Goal: Task Accomplishment & Management: Complete application form

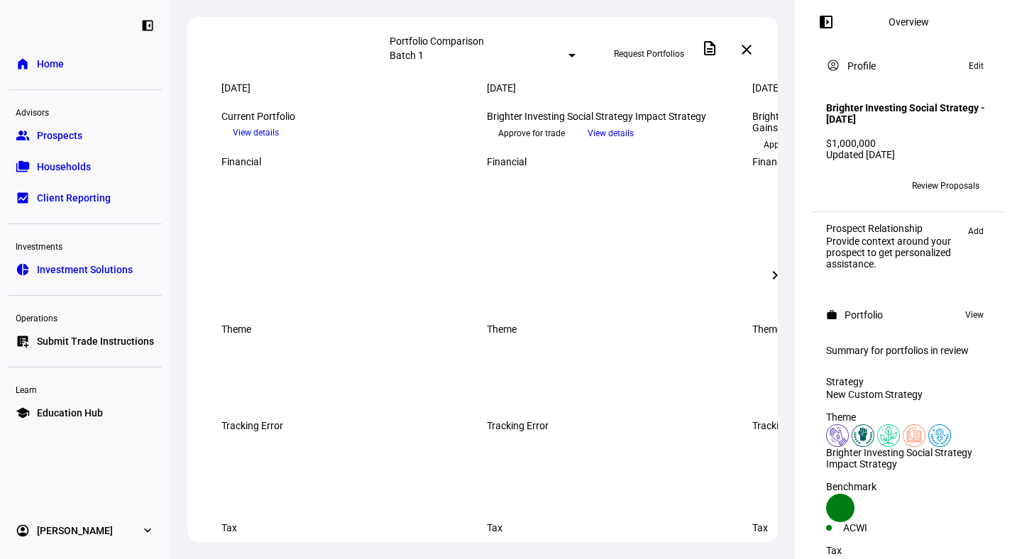
click at [562, 145] on span "Approve for trade" at bounding box center [531, 133] width 67 height 23
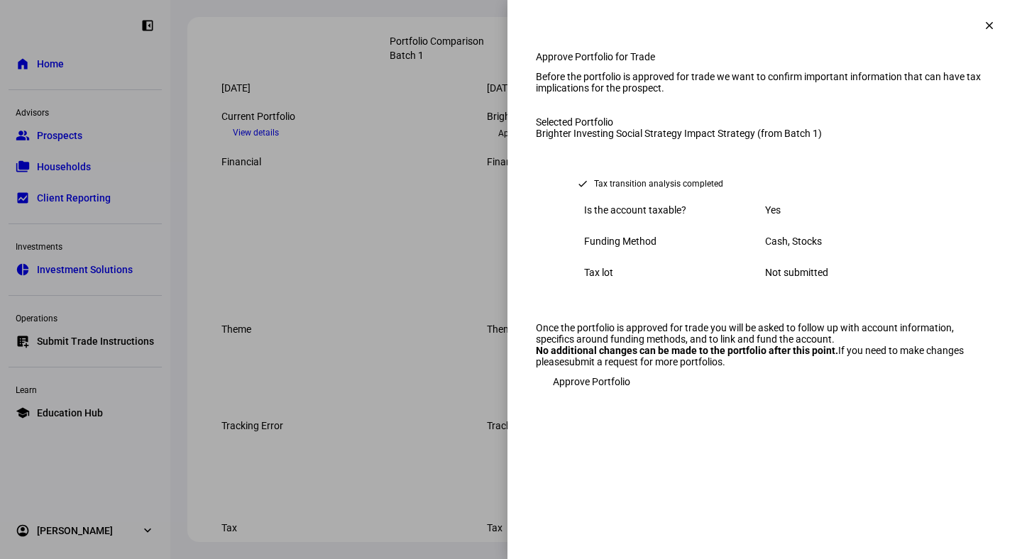
click at [577, 396] on span "Approve Portfolio" at bounding box center [591, 381] width 77 height 28
click at [572, 396] on span "Approve Portfolio" at bounding box center [591, 381] width 77 height 28
click at [598, 396] on span "Approve Portfolio" at bounding box center [591, 381] width 77 height 28
click at [983, 25] on mat-icon "clear" at bounding box center [989, 25] width 13 height 13
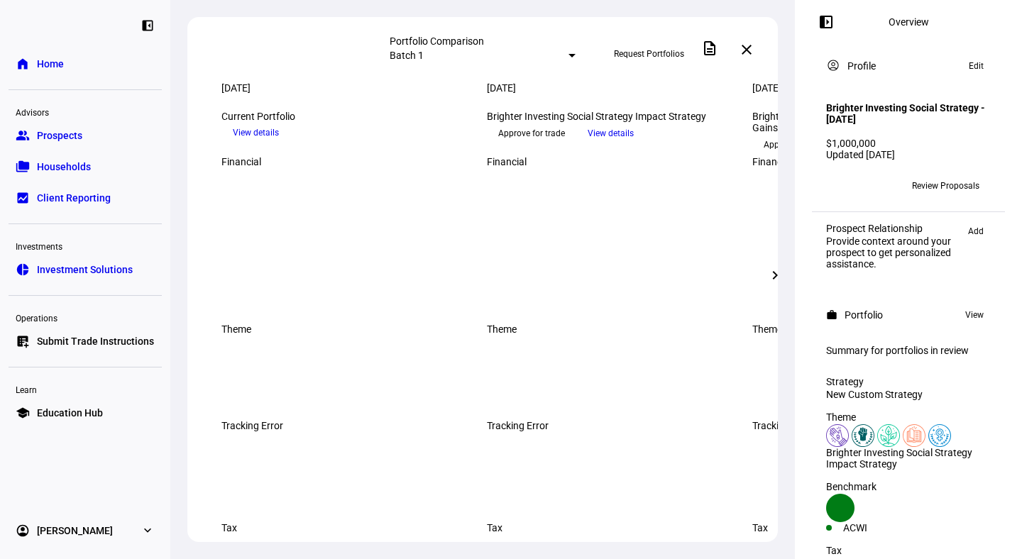
click at [568, 54] on div at bounding box center [571, 56] width 7 height 4
click at [393, 57] on div at bounding box center [511, 279] width 1022 height 559
click at [74, 167] on span "Households" at bounding box center [64, 167] width 54 height 14
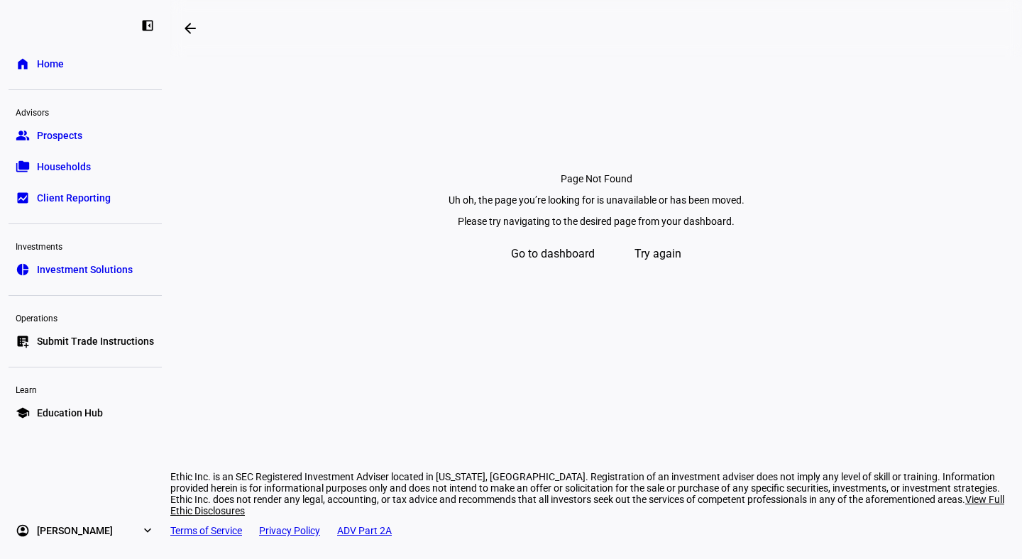
click at [63, 139] on span "Prospects" at bounding box center [59, 135] width 45 height 14
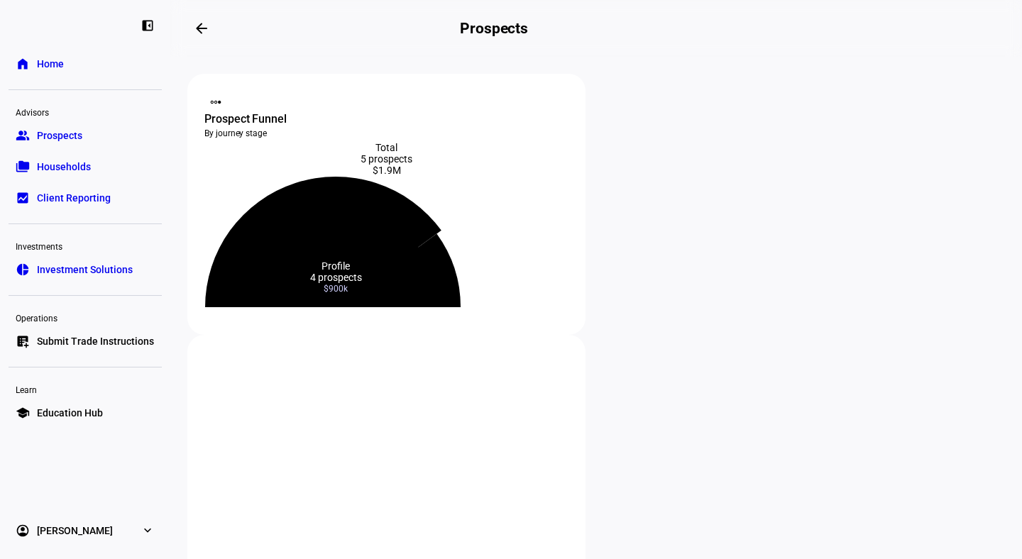
click at [392, 226] on icon at bounding box center [323, 242] width 236 height 131
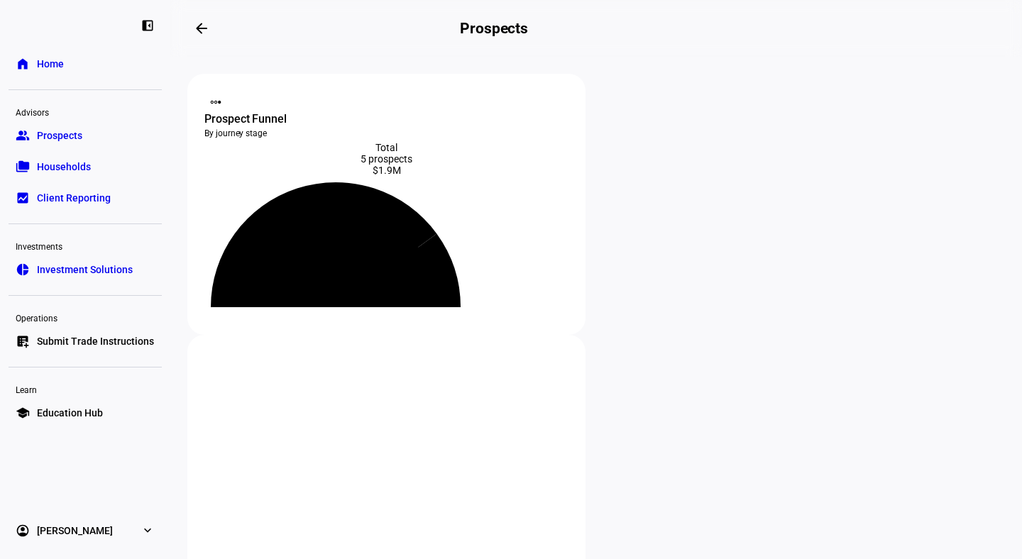
click at [389, 283] on icon at bounding box center [335, 256] width 204 height 102
click at [72, 172] on span "Households" at bounding box center [64, 167] width 54 height 14
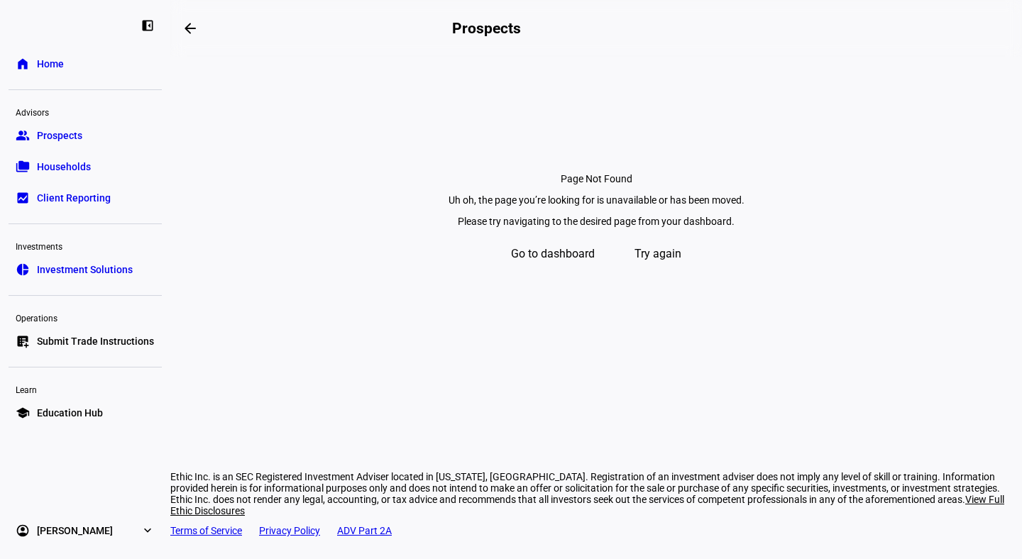
click at [551, 271] on span "Go to dashboard" at bounding box center [553, 254] width 84 height 34
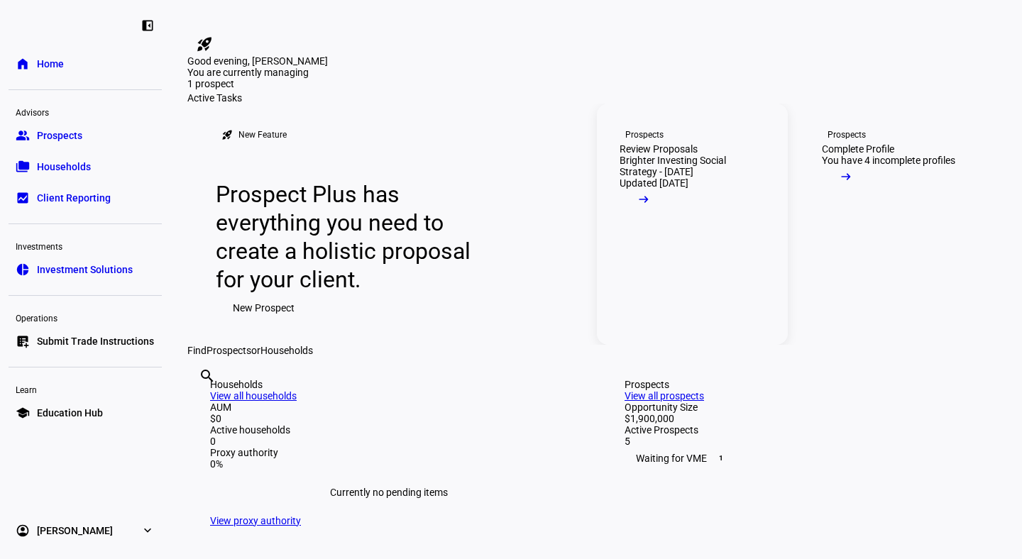
click at [649, 140] on div "Prospects" at bounding box center [644, 134] width 38 height 11
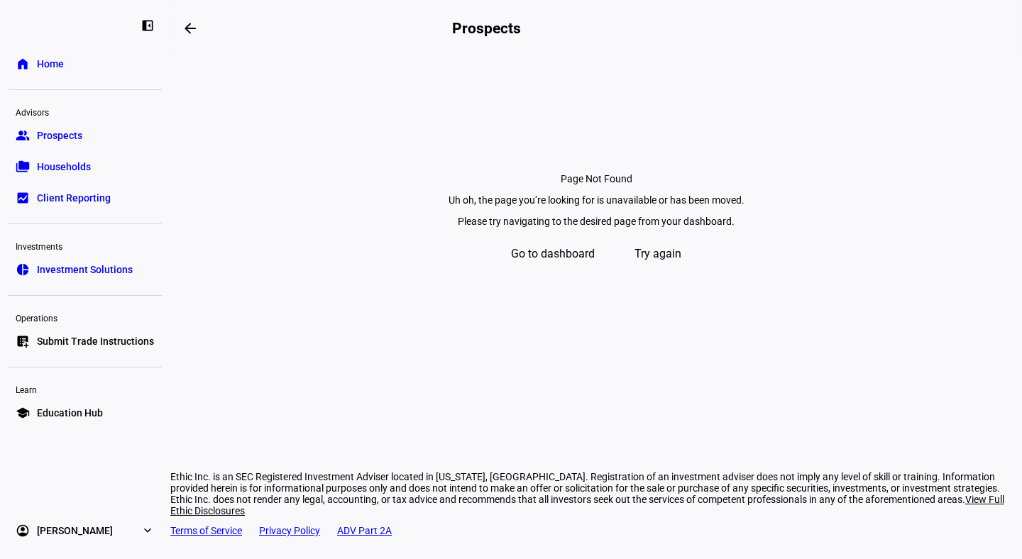
click at [656, 271] on span "Try again" at bounding box center [657, 254] width 47 height 34
click at [48, 131] on span "Prospects" at bounding box center [59, 135] width 45 height 14
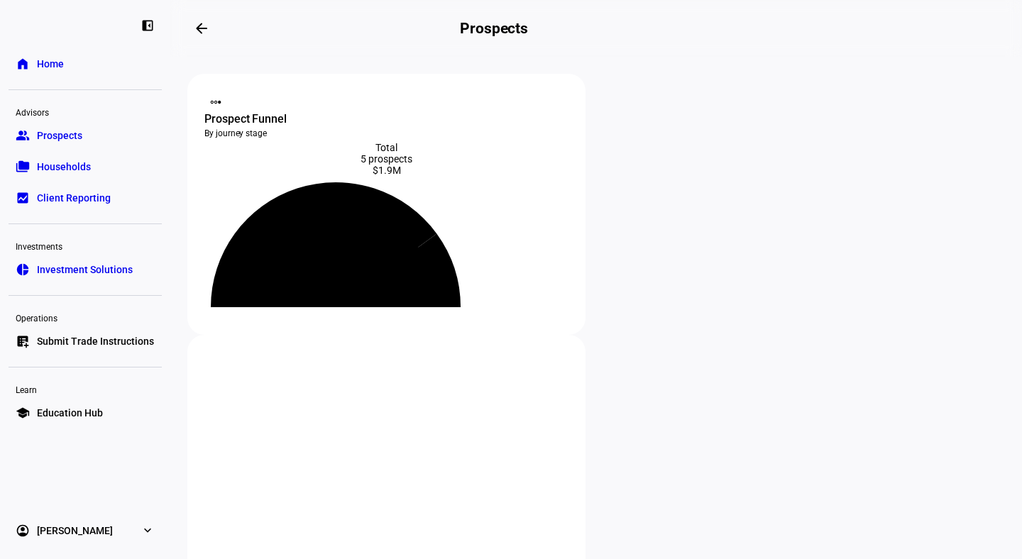
click at [48, 75] on link "home Home" at bounding box center [85, 64] width 153 height 28
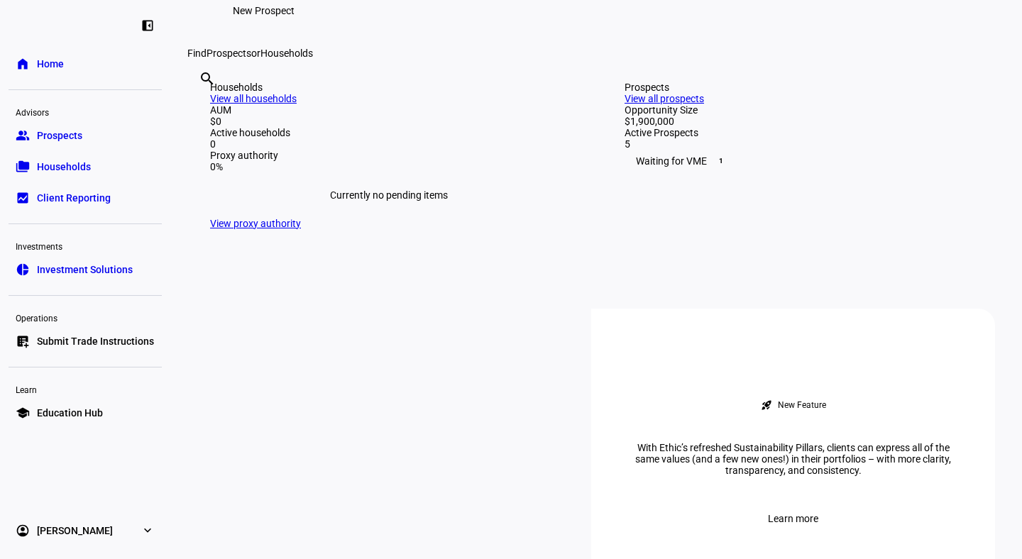
scroll to position [170, 0]
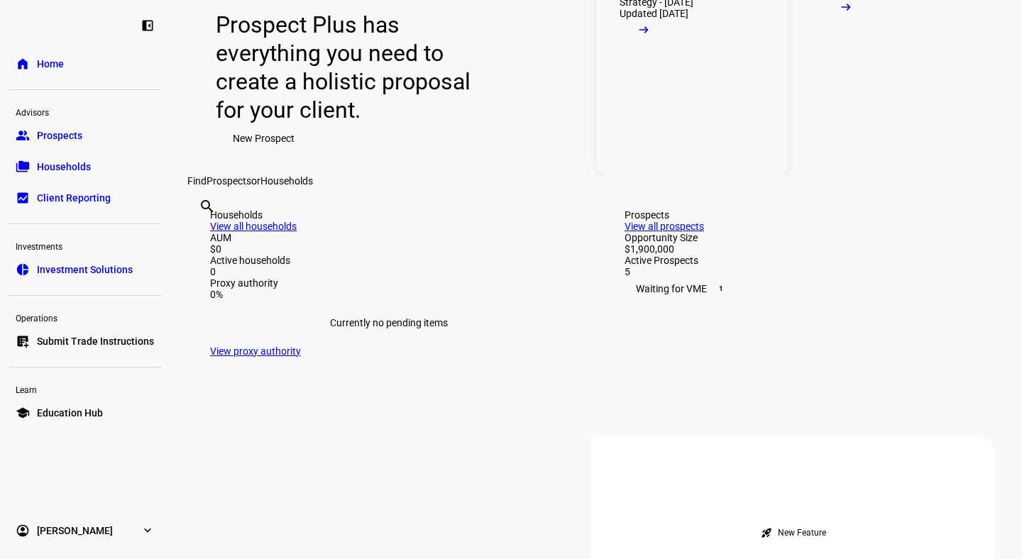
click at [651, 37] on mat-icon "arrow_right_alt" at bounding box center [643, 30] width 14 height 14
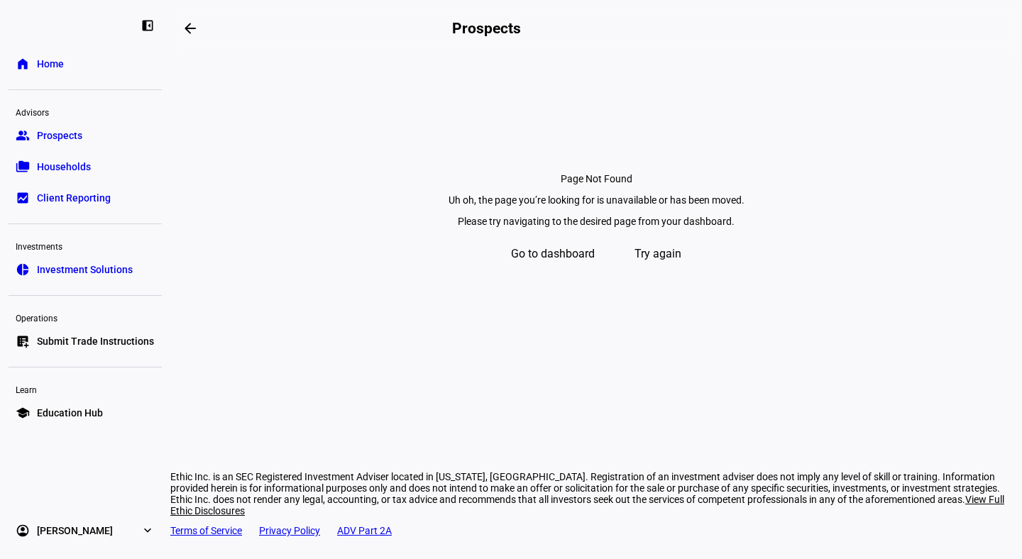
click at [650, 271] on span "Try again" at bounding box center [657, 254] width 47 height 34
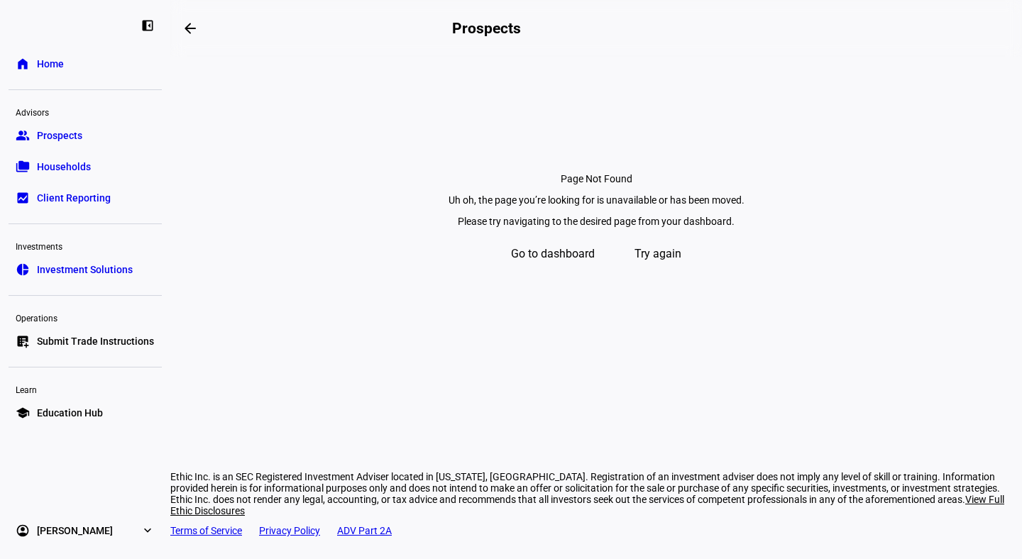
click at [650, 271] on span "Try again" at bounding box center [657, 254] width 47 height 34
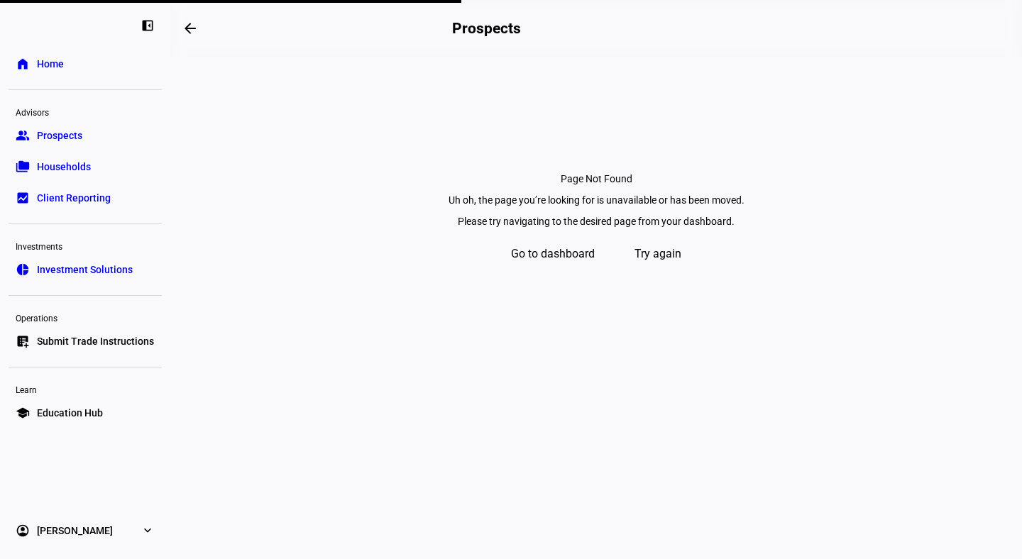
click at [650, 271] on span "Try again" at bounding box center [657, 254] width 47 height 34
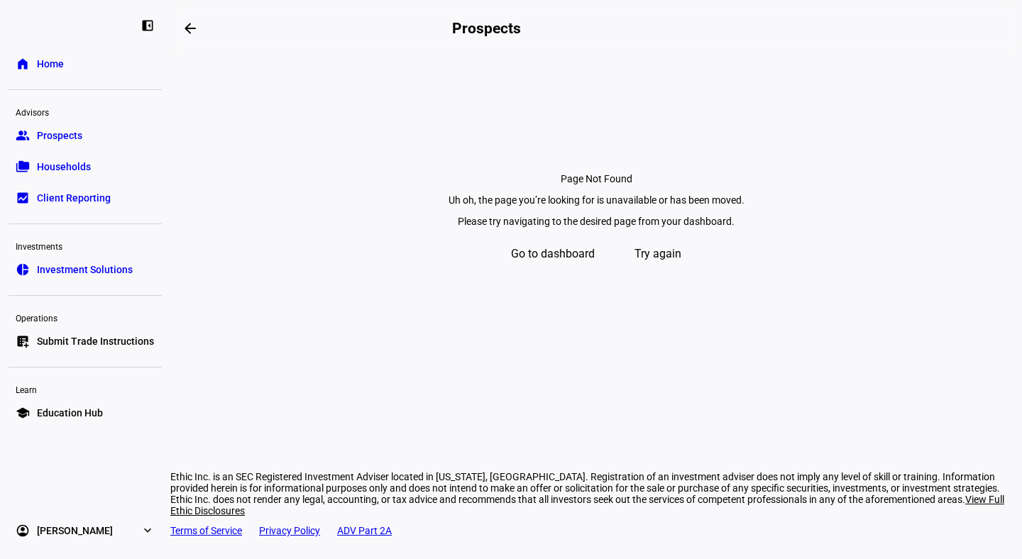
click at [650, 271] on span "Try again" at bounding box center [657, 254] width 47 height 34
click at [88, 341] on span "Submit Trade Instructions" at bounding box center [95, 341] width 117 height 14
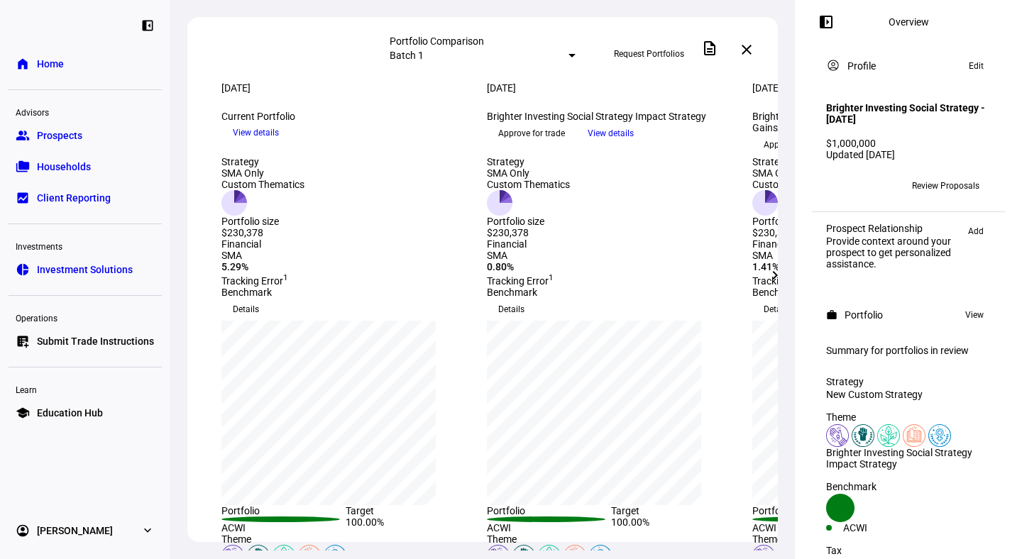
click at [565, 145] on span "Approve for trade" at bounding box center [531, 133] width 67 height 23
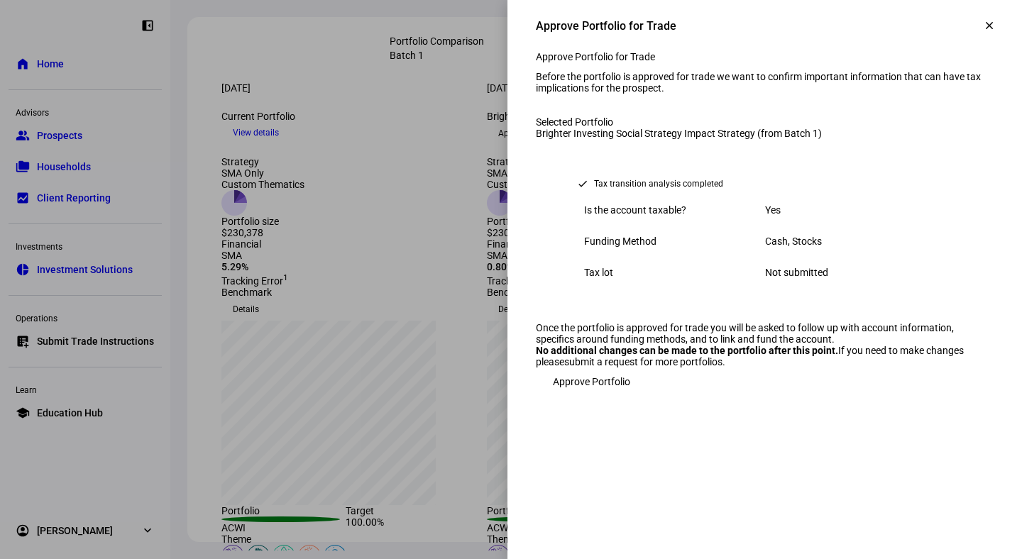
scroll to position [21, 0]
click at [610, 396] on span "Approve Portfolio" at bounding box center [591, 381] width 77 height 28
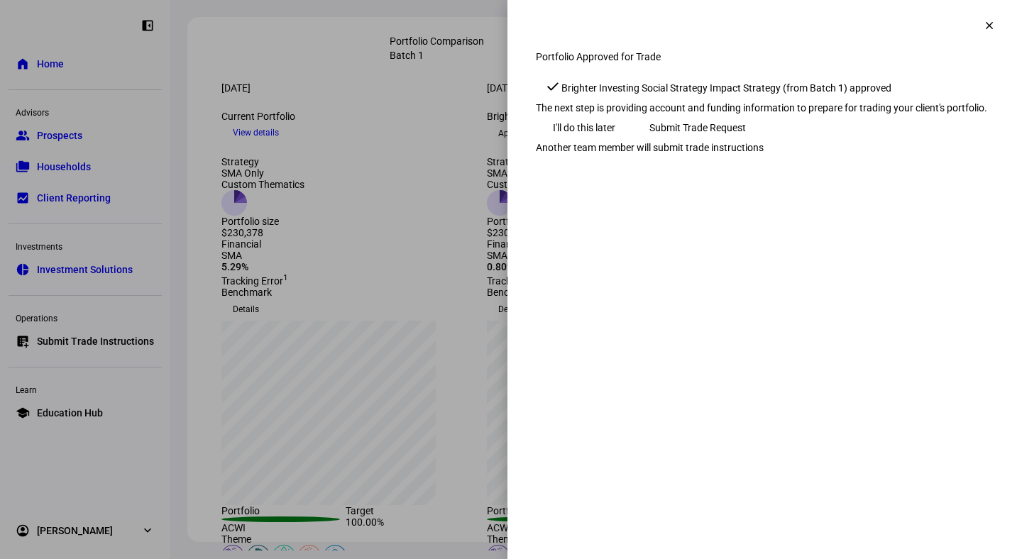
scroll to position [0, 0]
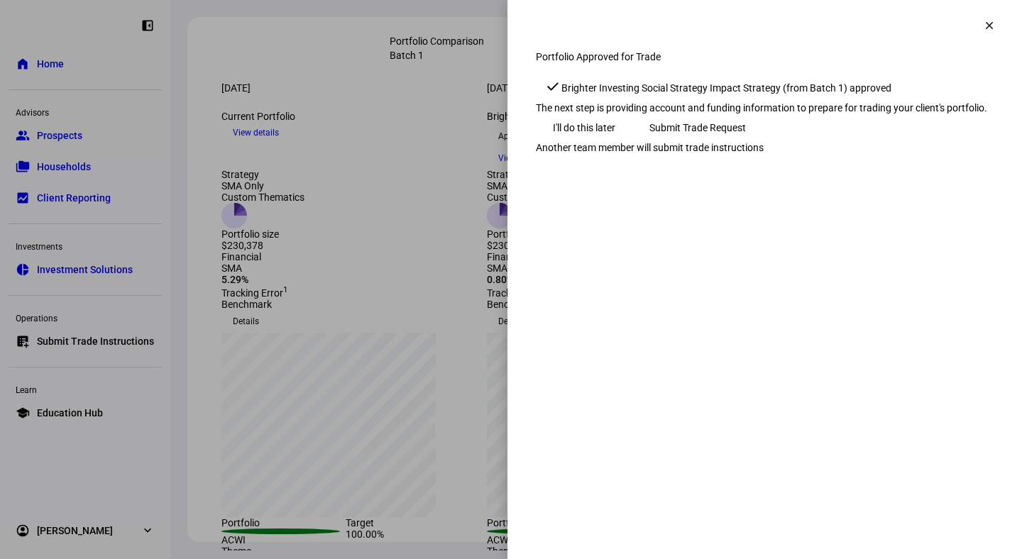
click at [746, 142] on span "Submit Trade Request" at bounding box center [697, 128] width 96 height 28
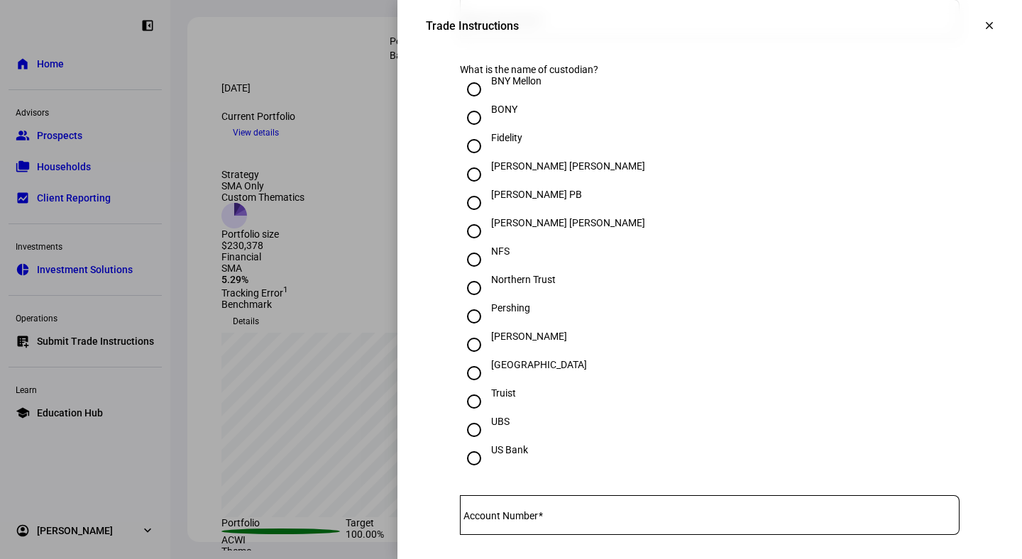
scroll to position [443, 0]
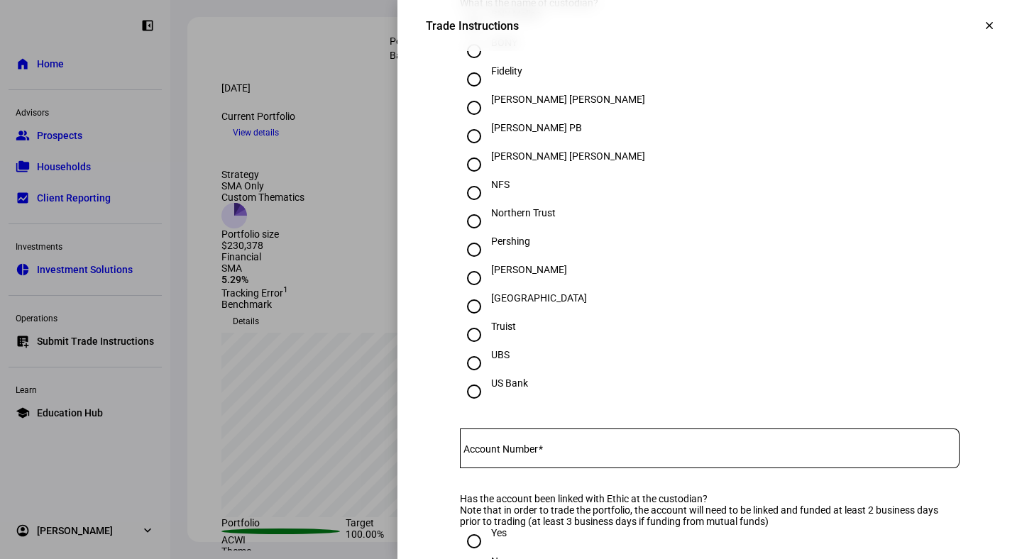
click at [470, 292] on input "Schwab" at bounding box center [474, 278] width 28 height 28
radio input "true"
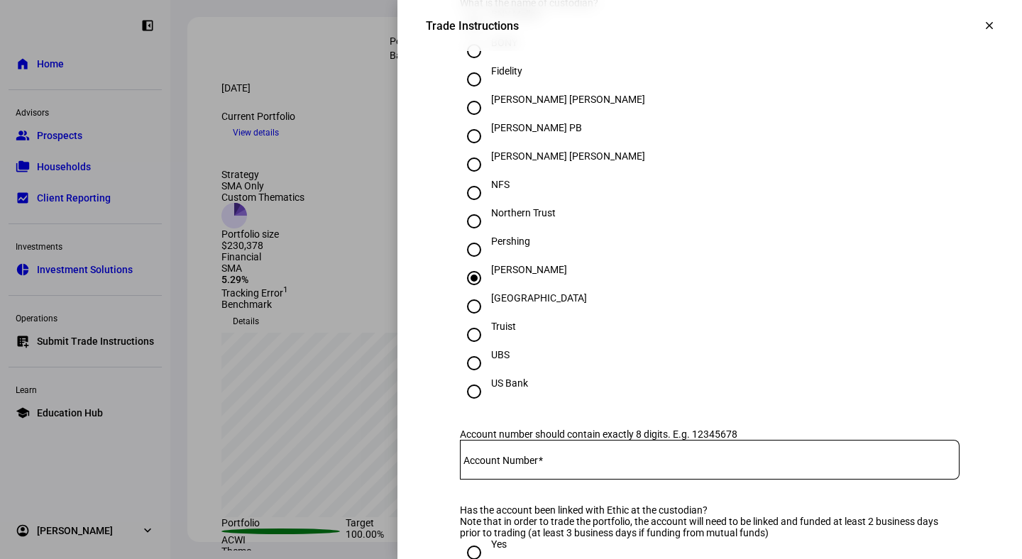
click at [524, 480] on div at bounding box center [709, 460] width 499 height 40
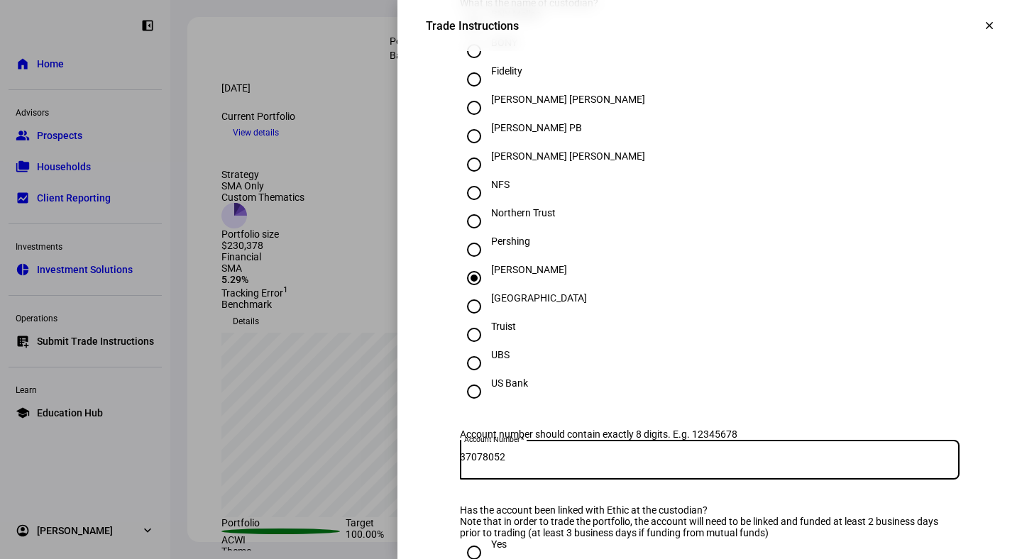
scroll to position [626, 0]
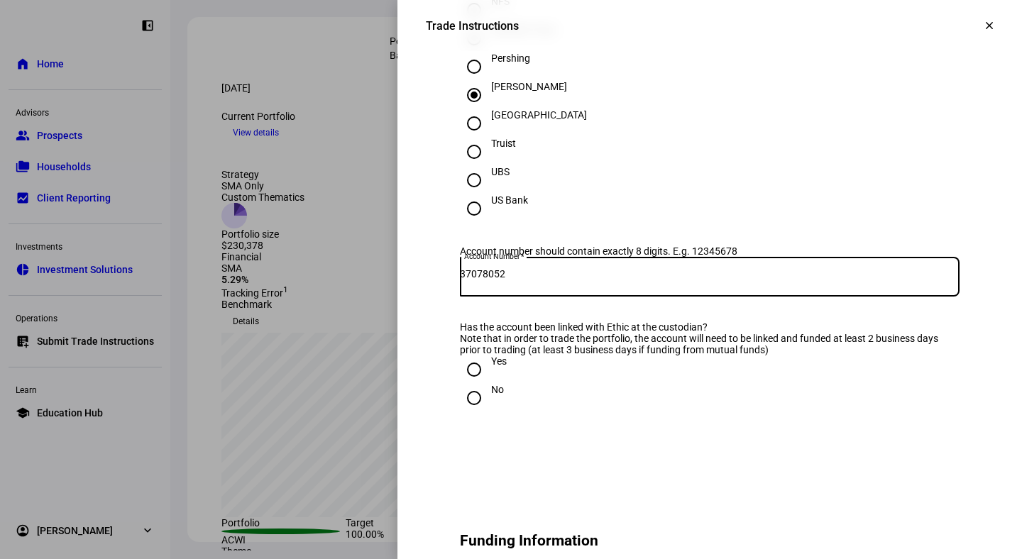
type input "37078052"
click at [470, 384] on input "Yes" at bounding box center [474, 369] width 28 height 28
radio input "true"
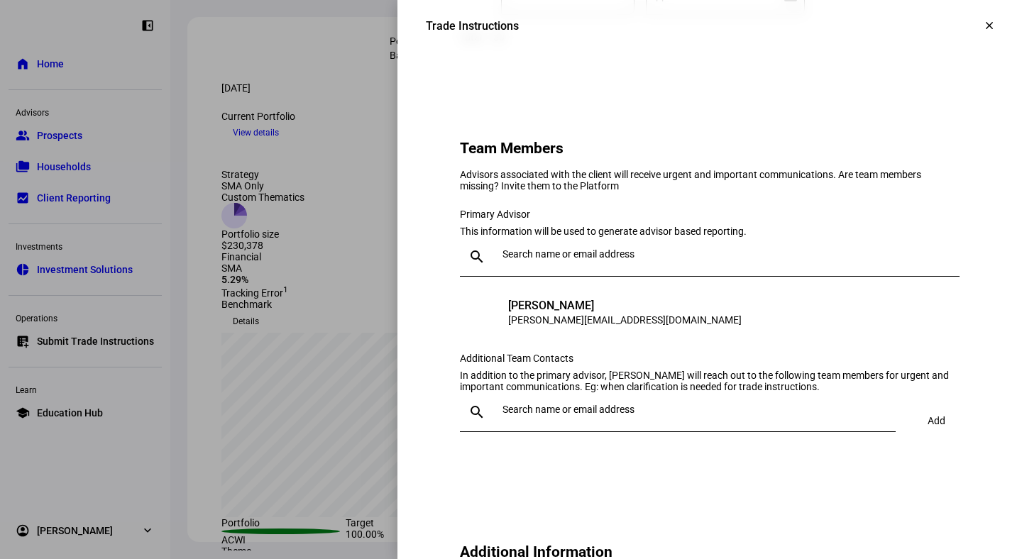
scroll to position [1659, 0]
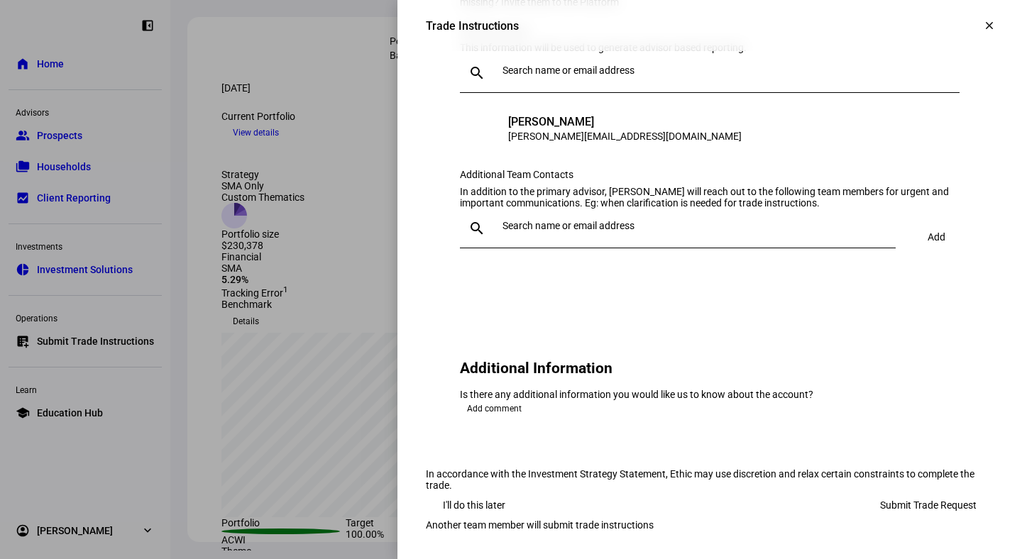
click at [883, 514] on span "Submit Trade Request" at bounding box center [928, 505] width 96 height 28
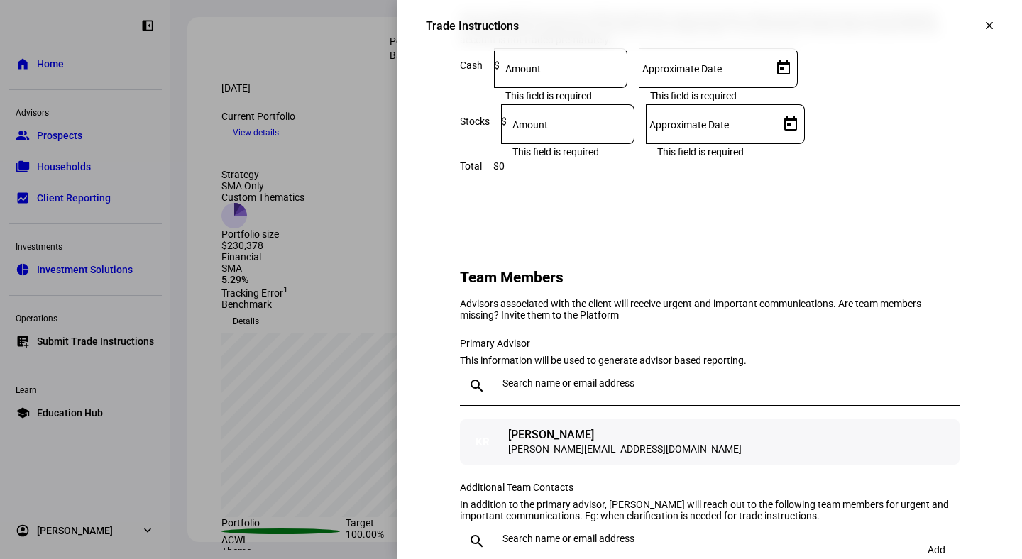
scroll to position [1110, 0]
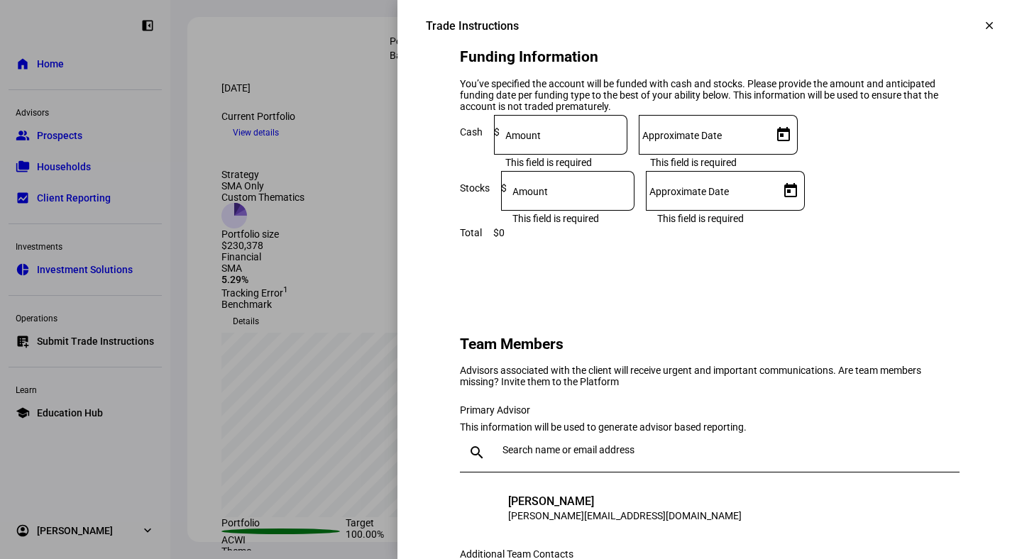
click at [634, 211] on div at bounding box center [571, 191] width 128 height 40
type input "230,000"
click at [773, 211] on div at bounding box center [710, 191] width 128 height 40
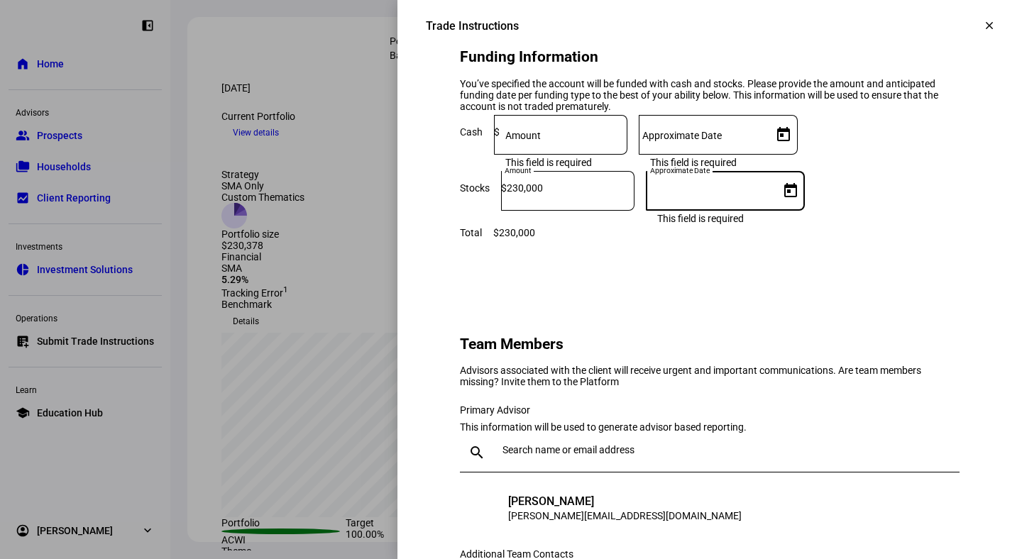
click at [807, 208] on span "Open calendar" at bounding box center [790, 191] width 34 height 34
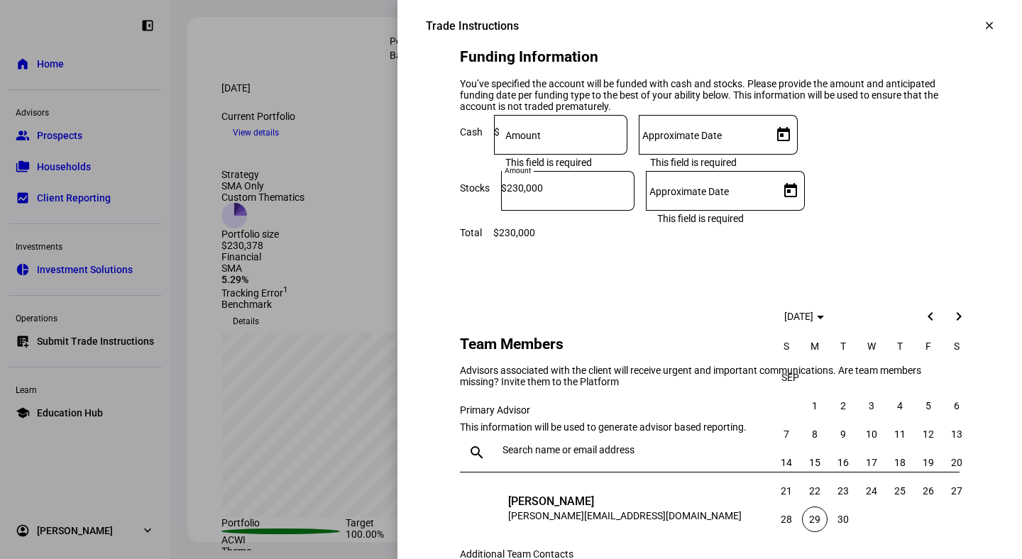
click at [818, 520] on span "29" at bounding box center [815, 520] width 26 height 26
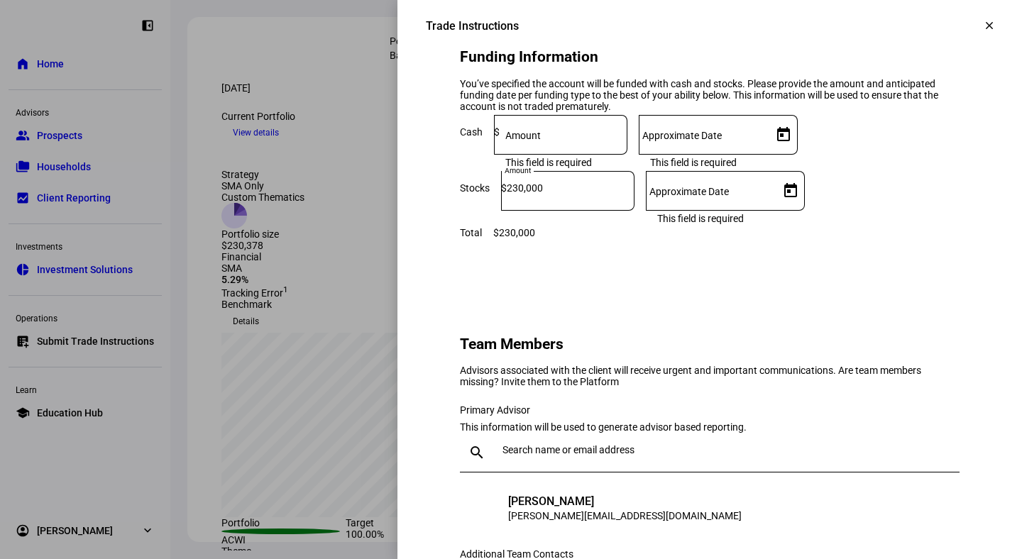
type input "9/29/2025"
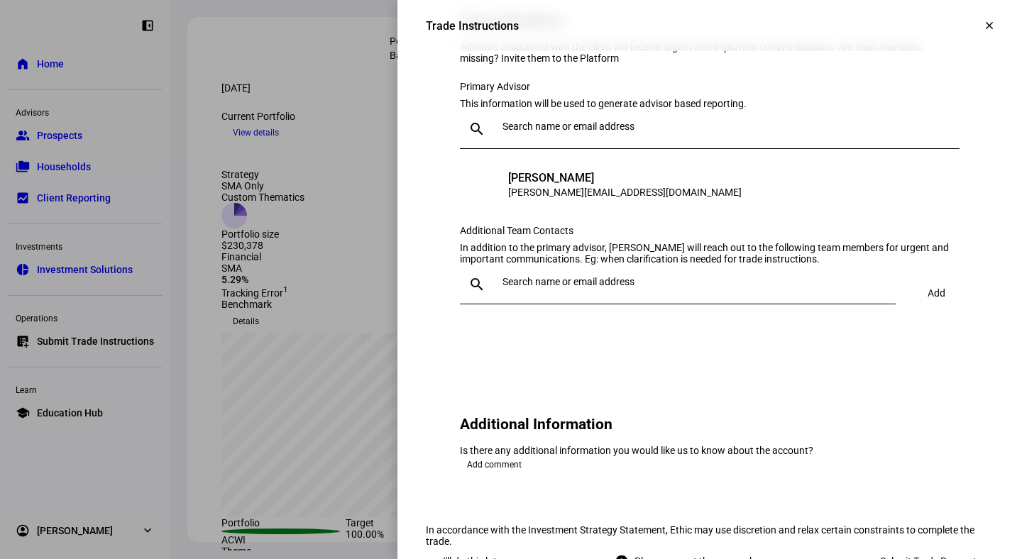
scroll to position [1450, 0]
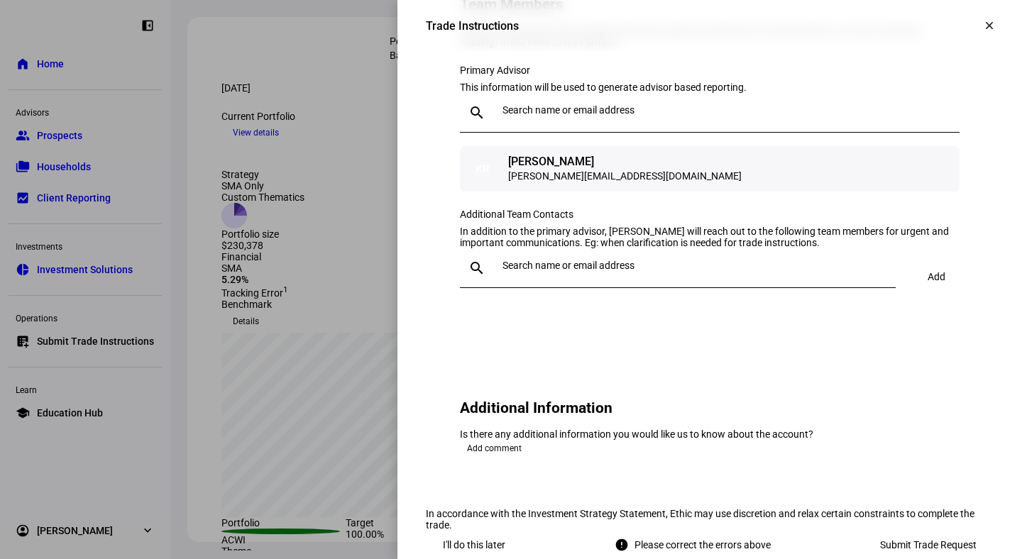
click at [488, 183] on div "KR" at bounding box center [482, 169] width 28 height 28
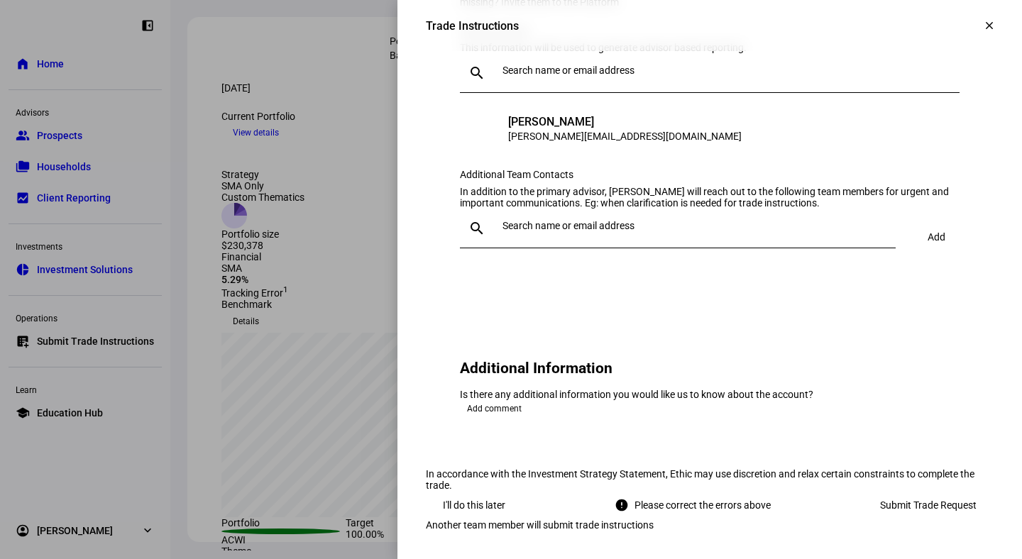
click at [907, 491] on span "Submit Trade Request" at bounding box center [928, 505] width 96 height 28
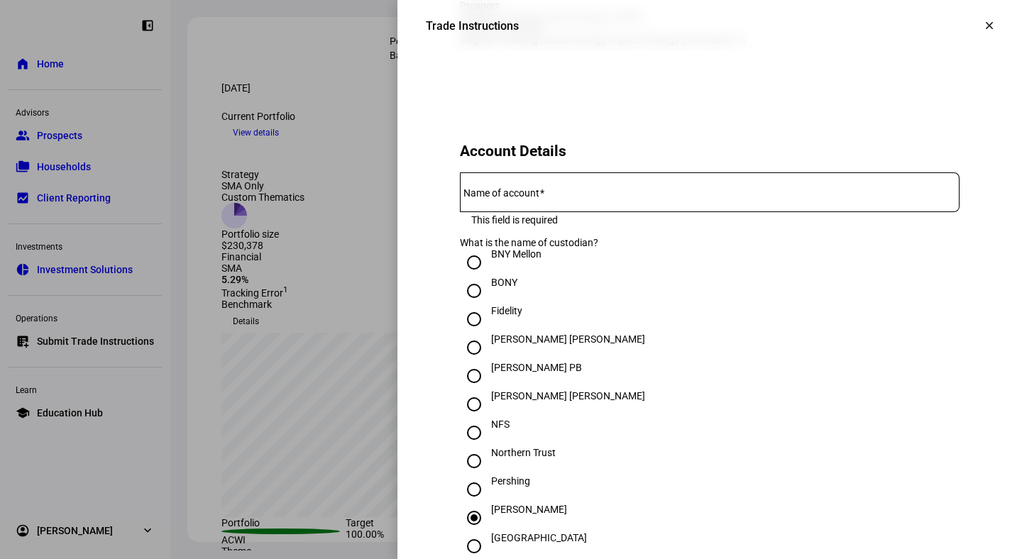
scroll to position [190, 0]
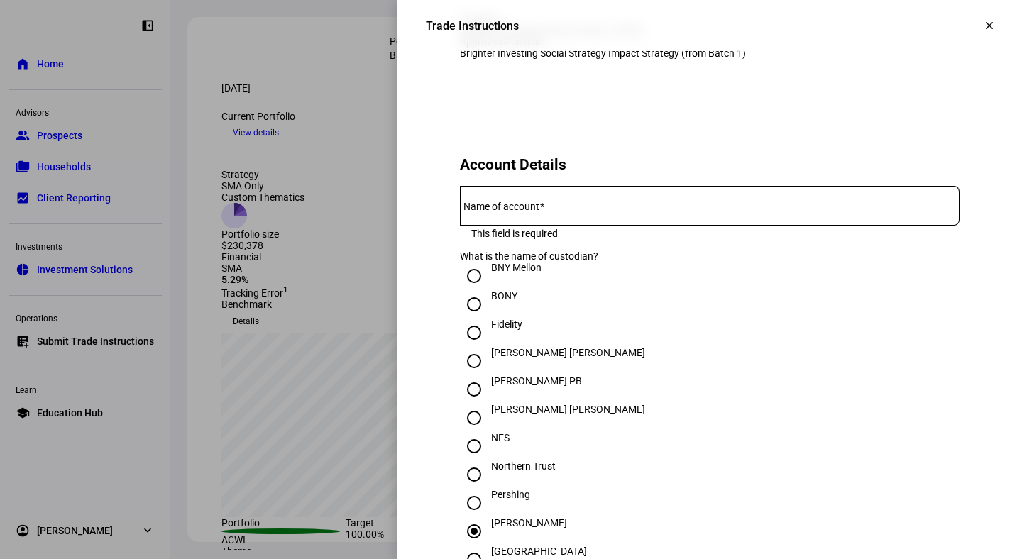
click at [633, 209] on input "Name of account" at bounding box center [709, 202] width 499 height 11
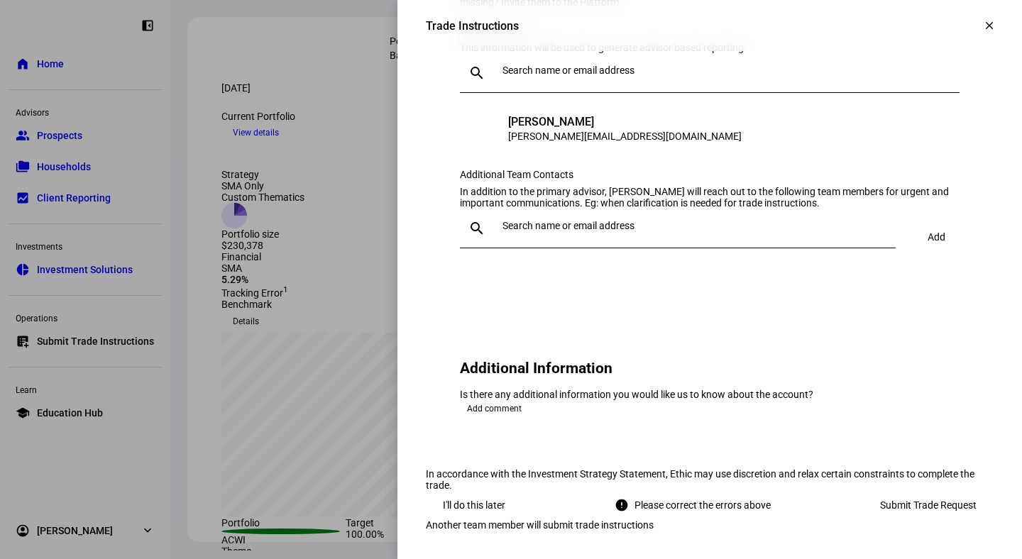
scroll to position [1647, 0]
type input "Brandon and Kelsey Russell"
click at [925, 519] on span "Submit Trade Request" at bounding box center [928, 505] width 96 height 28
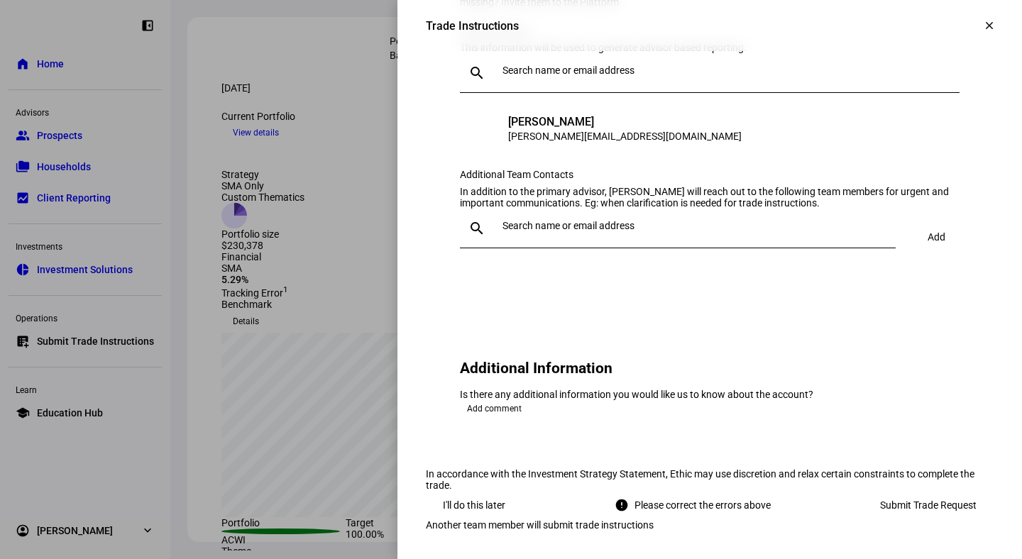
click at [925, 519] on span "Submit Trade Request" at bounding box center [928, 505] width 96 height 28
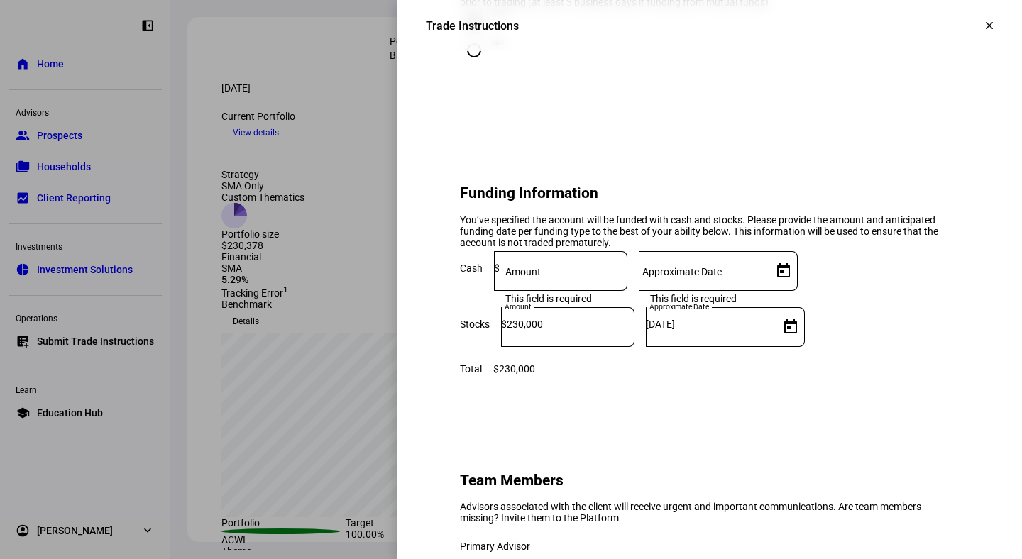
scroll to position [1018, 0]
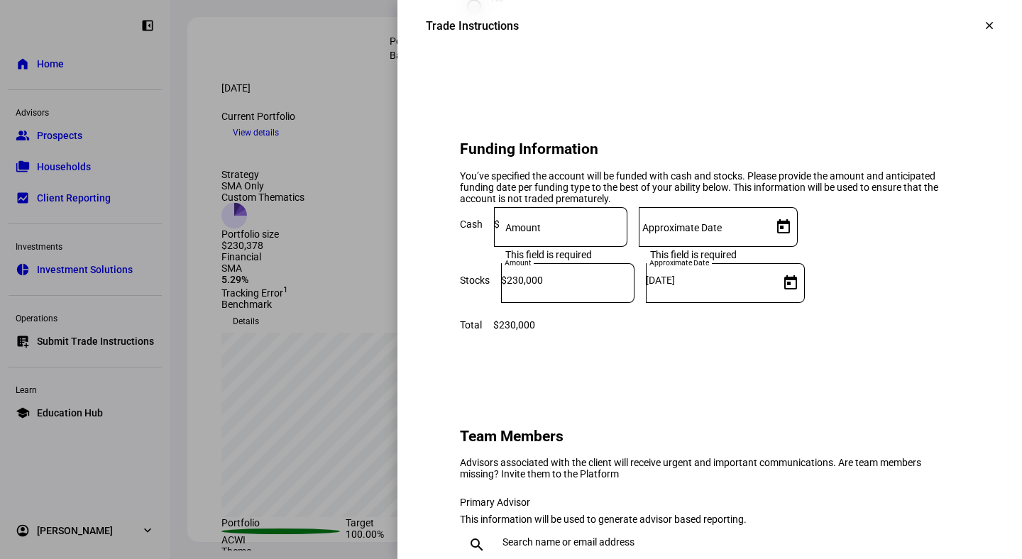
click at [627, 230] on input at bounding box center [563, 224] width 128 height 11
type input "0"
click at [722, 233] on mat-label "Approximate Date" at bounding box center [681, 227] width 79 height 11
click at [766, 230] on input "Approximate Date" at bounding box center [703, 224] width 128 height 11
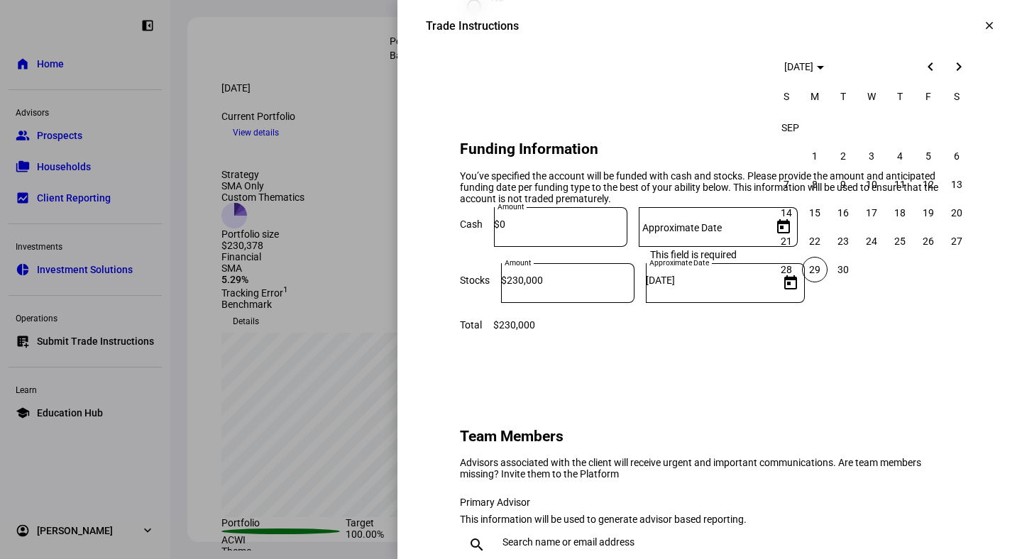
click at [817, 265] on span "29" at bounding box center [815, 270] width 26 height 26
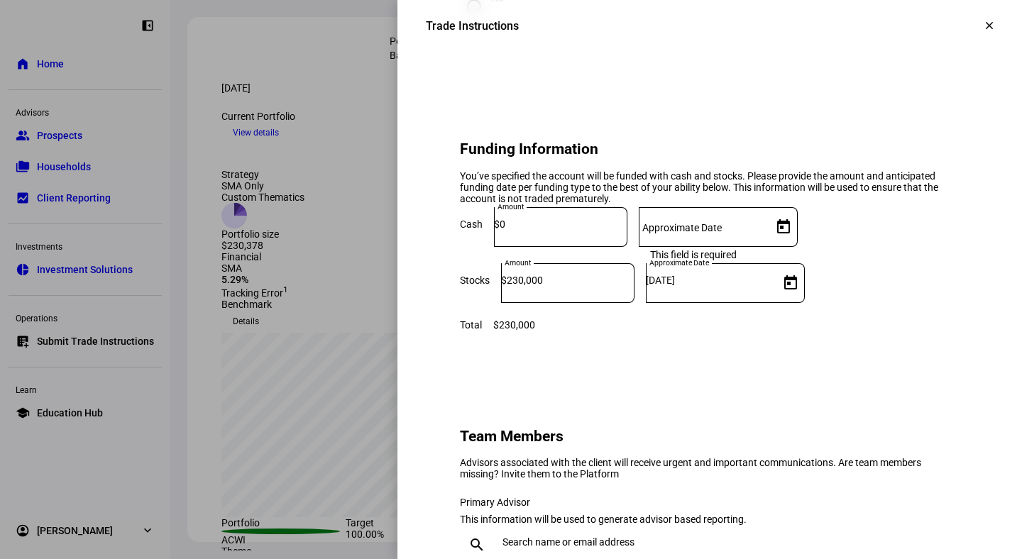
type input "9/29/2025"
drag, startPoint x: 632, startPoint y: 309, endPoint x: 605, endPoint y: 306, distance: 27.1
click at [605, 247] on div "Amount $ 0" at bounding box center [560, 227] width 133 height 40
type input "16,000"
click at [740, 365] on eth-form-card "Funding Information You’ve specified the account will be funded with cash and s…" at bounding box center [710, 229] width 568 height 270
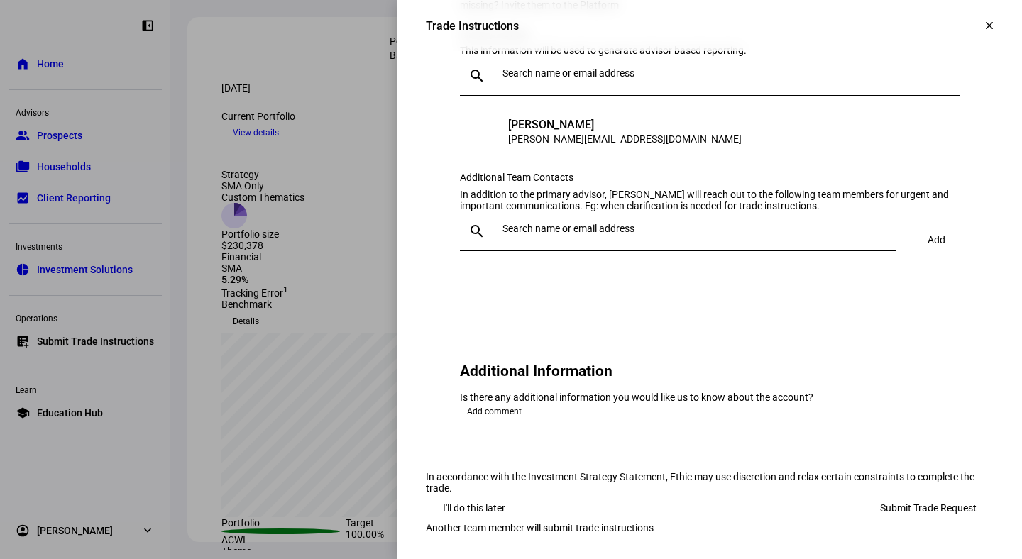
scroll to position [1706, 0]
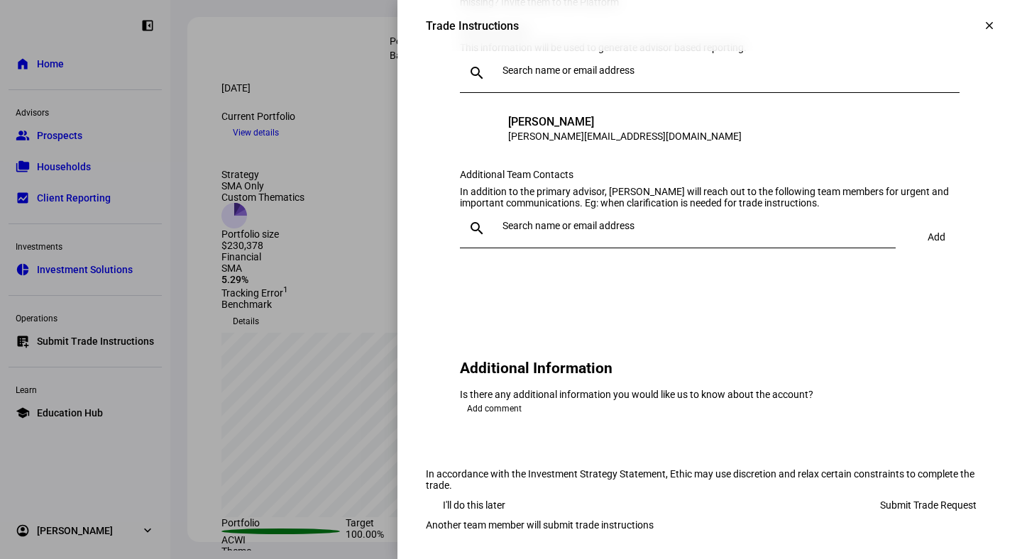
click at [888, 491] on span "Submit Trade Request" at bounding box center [928, 505] width 96 height 28
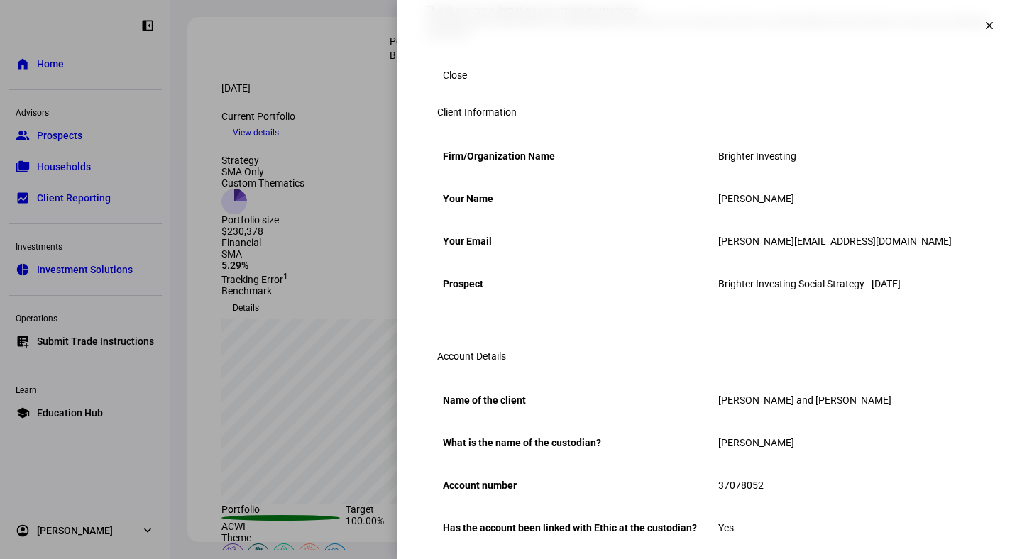
scroll to position [0, 0]
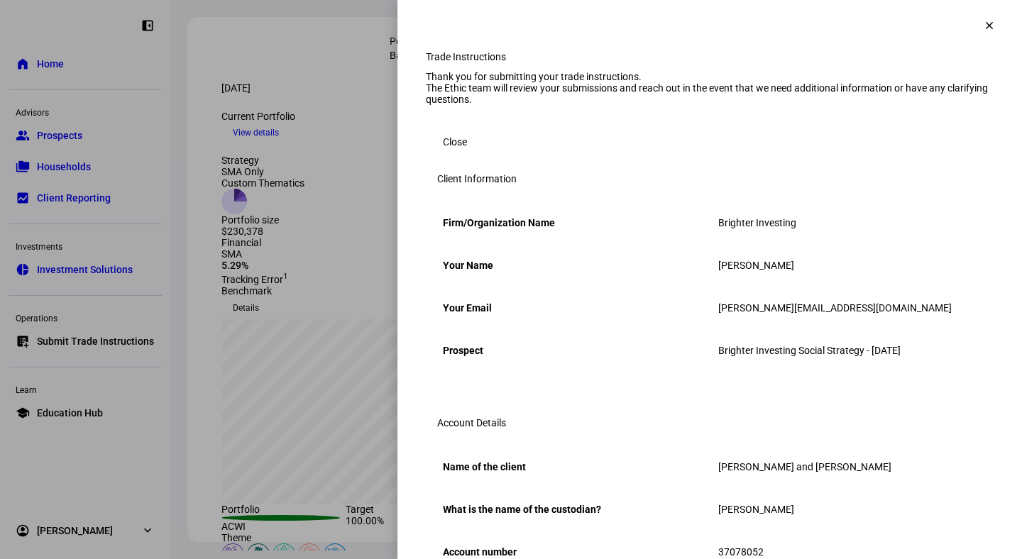
click at [454, 156] on span "Close" at bounding box center [455, 142] width 24 height 28
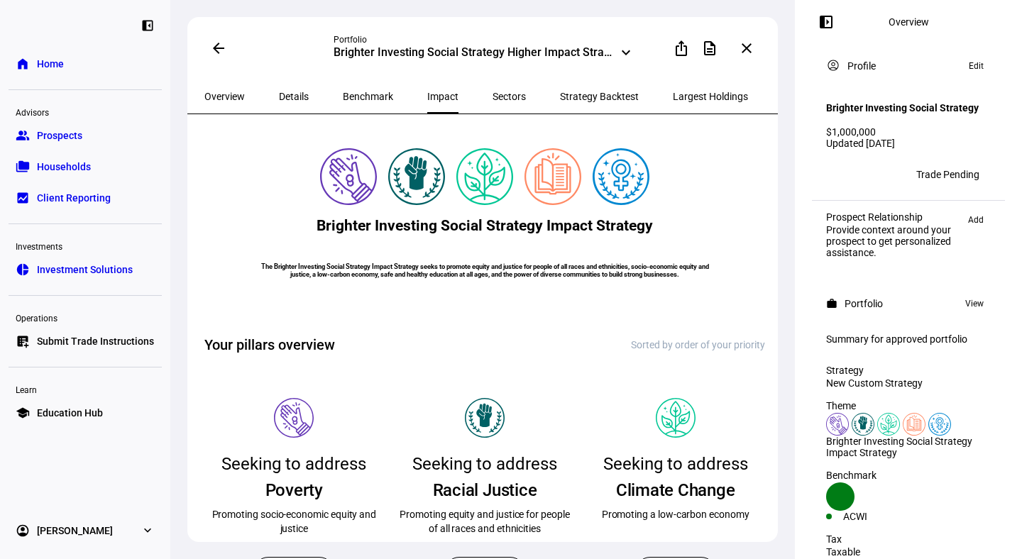
click at [84, 166] on span "Households" at bounding box center [64, 167] width 54 height 14
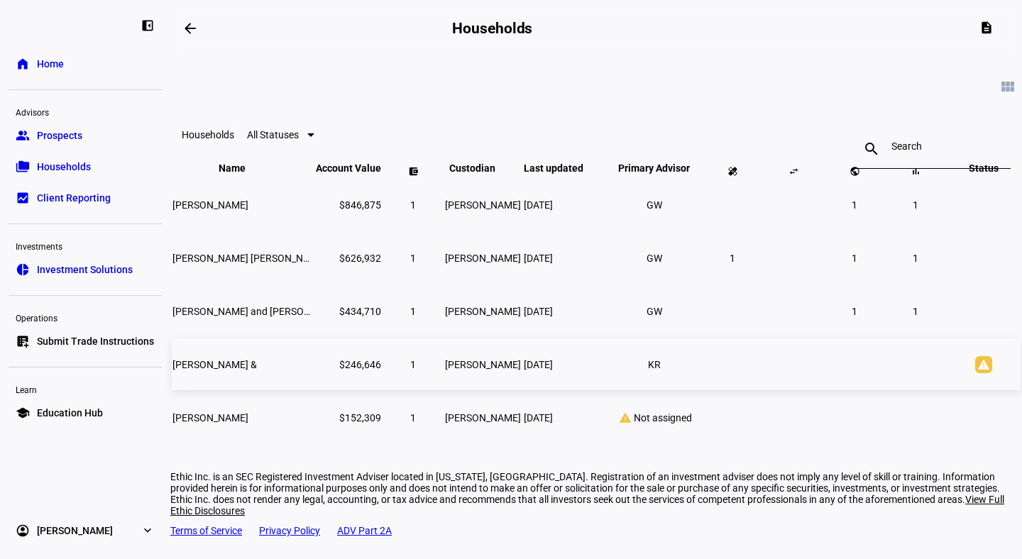
click at [245, 370] on span "Brandon Russell &" at bounding box center [214, 364] width 84 height 11
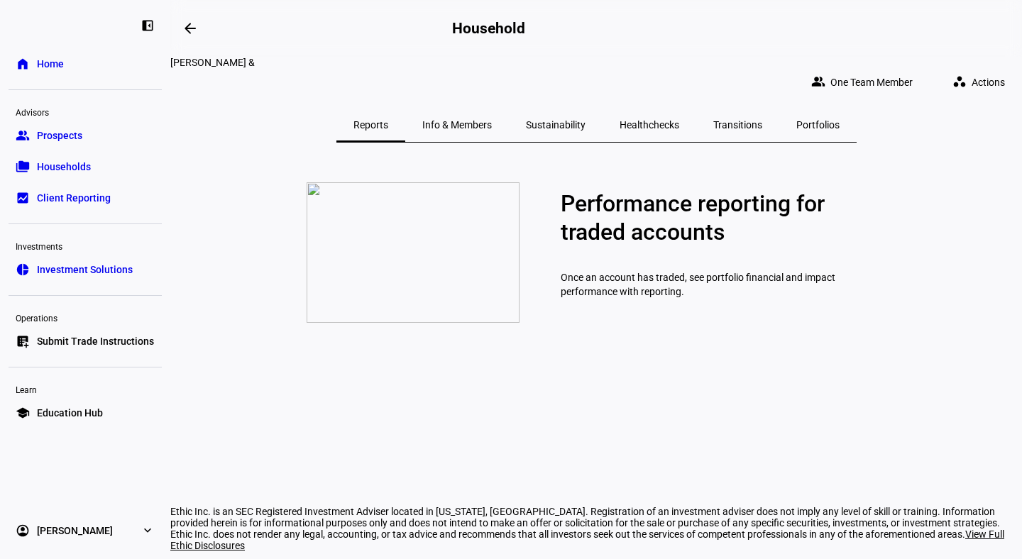
click at [796, 120] on span "Portfolios" at bounding box center [817, 125] width 43 height 10
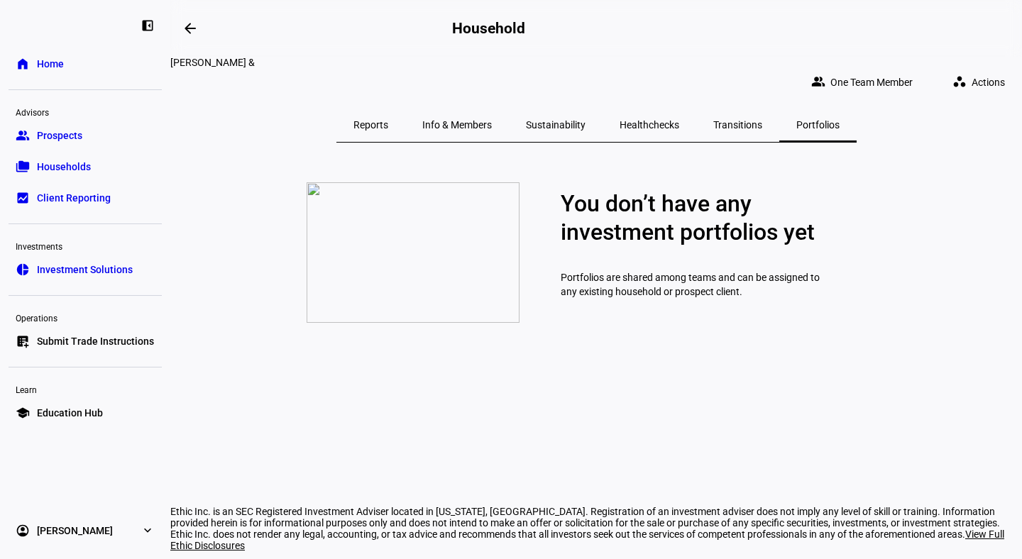
click at [726, 120] on span "Transitions" at bounding box center [737, 125] width 49 height 10
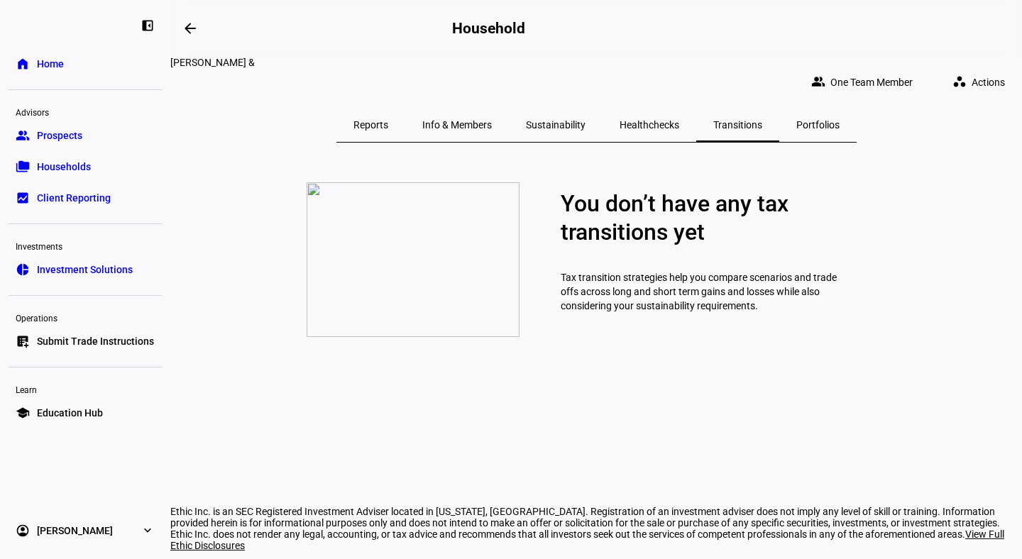
click at [551, 120] on span "Sustainability" at bounding box center [556, 125] width 60 height 10
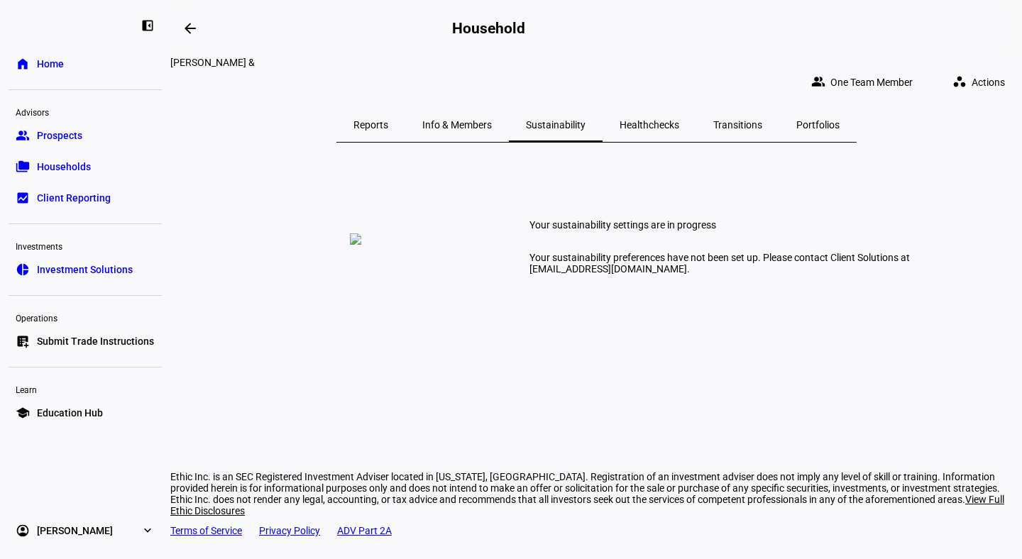
click at [465, 120] on span "Info & Members" at bounding box center [457, 125] width 70 height 10
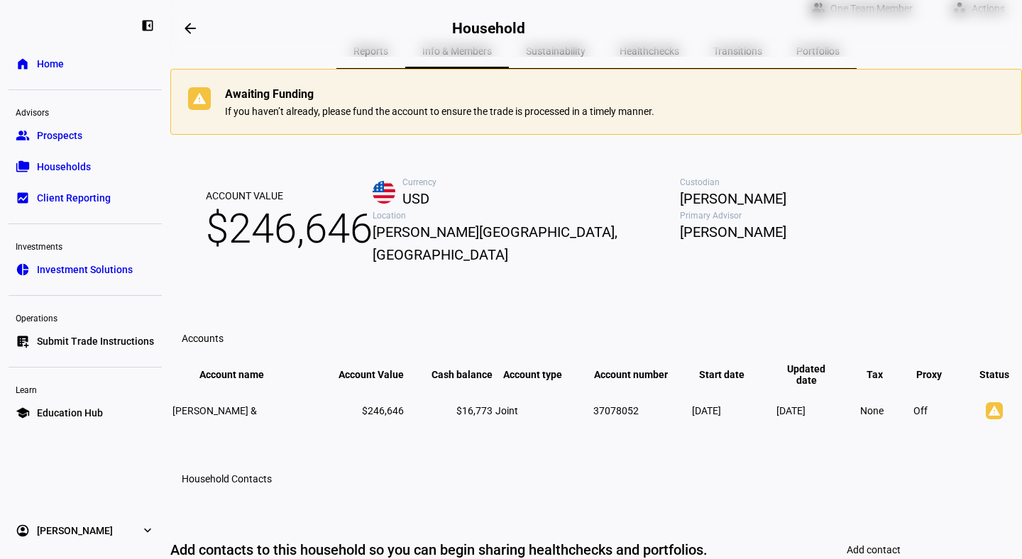
scroll to position [82, 0]
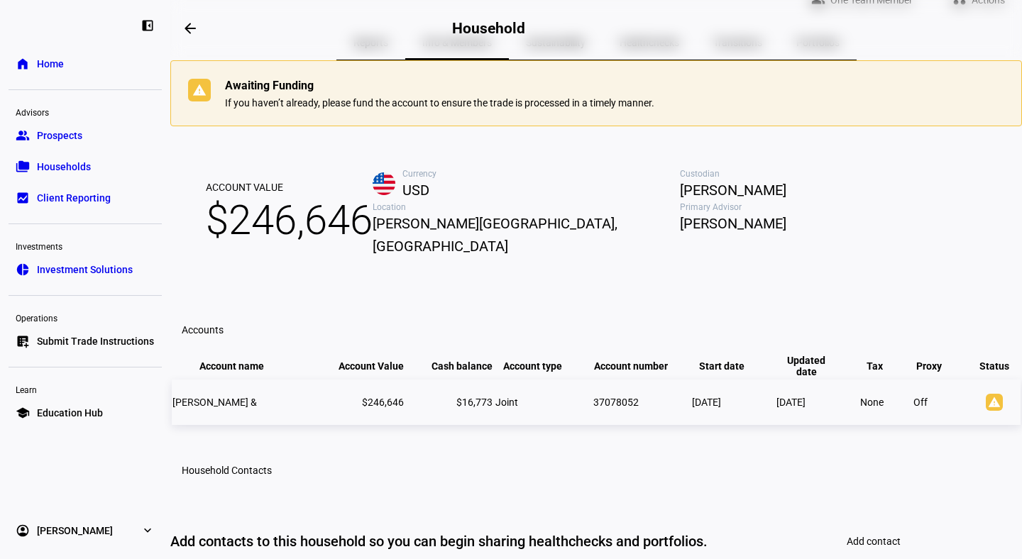
click at [244, 408] on span "Brandon Russell &" at bounding box center [214, 402] width 84 height 11
click at [331, 246] on span "$246,646" at bounding box center [289, 220] width 167 height 52
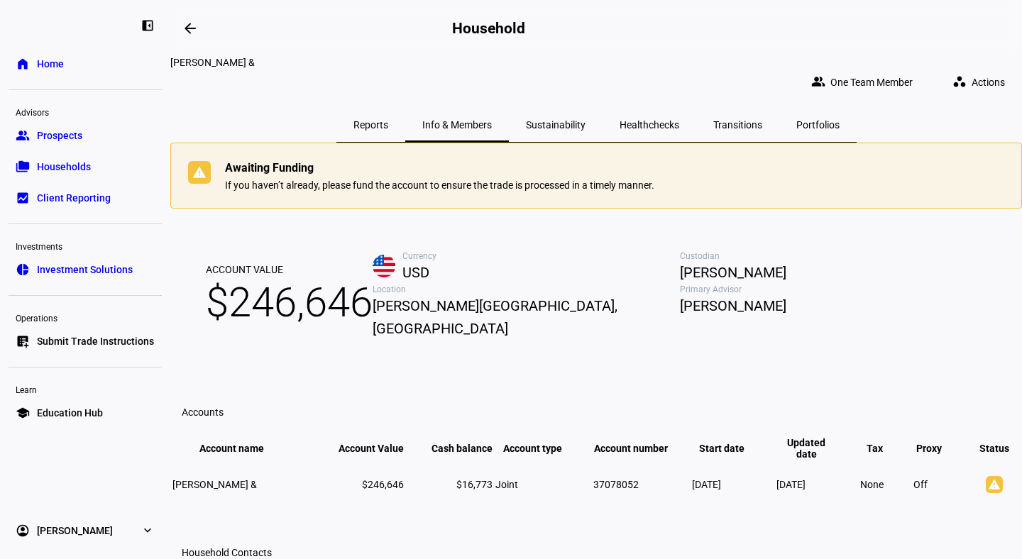
click at [796, 120] on span "Portfolios" at bounding box center [817, 125] width 43 height 10
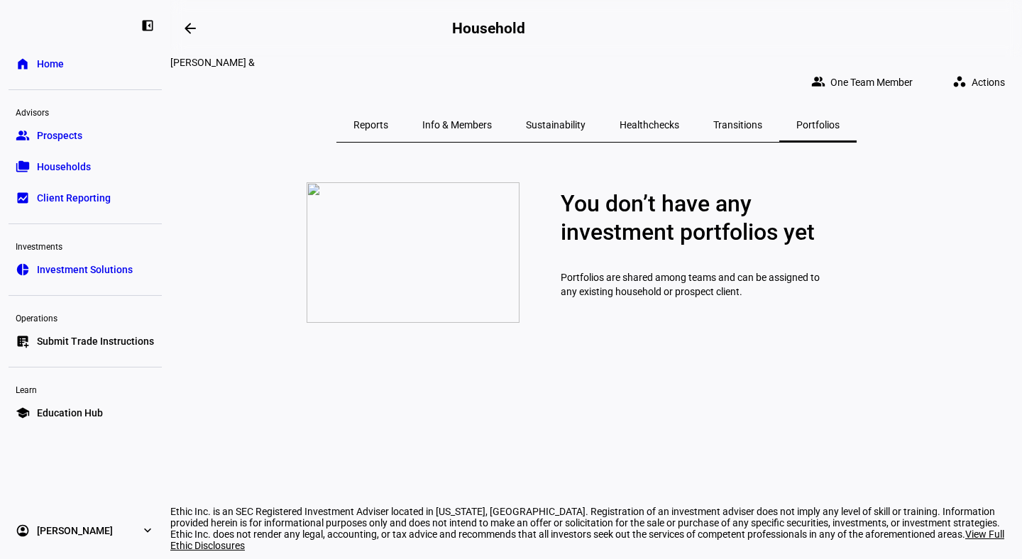
click at [470, 120] on span "Info & Members" at bounding box center [457, 125] width 70 height 10
